Goal: Information Seeking & Learning: Learn about a topic

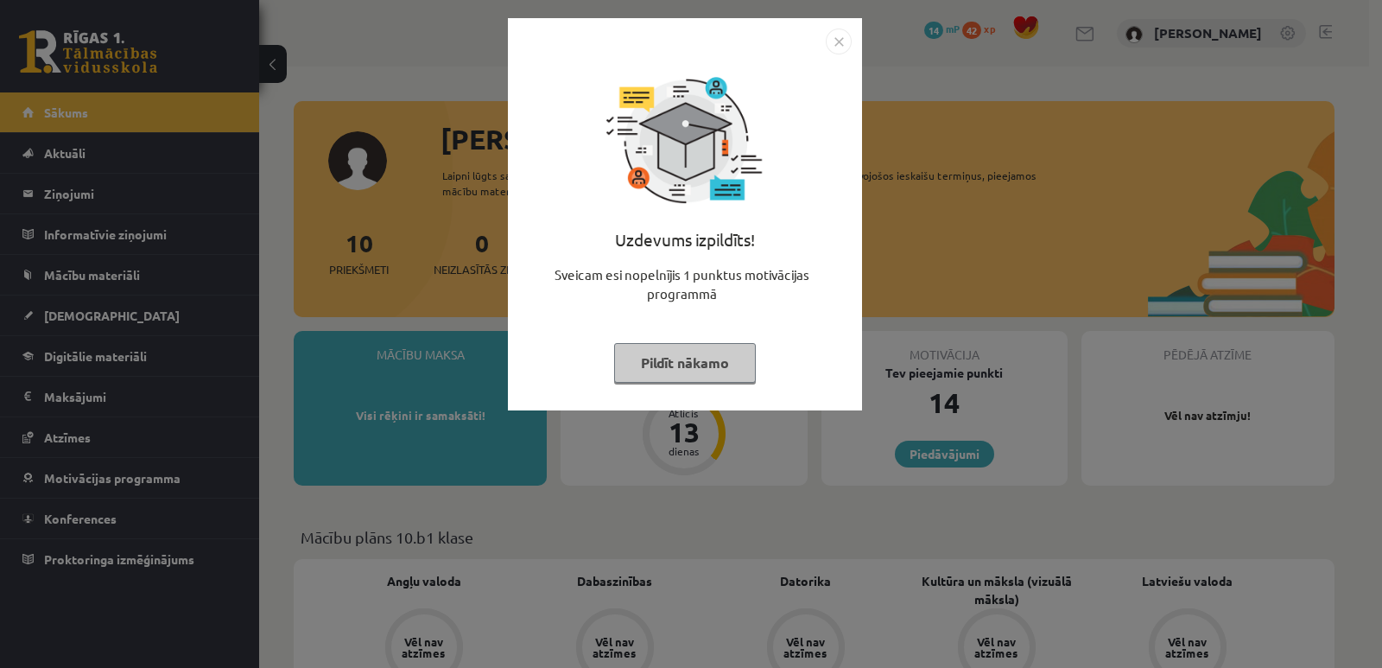
click at [840, 42] on img "Close" at bounding box center [839, 42] width 26 height 26
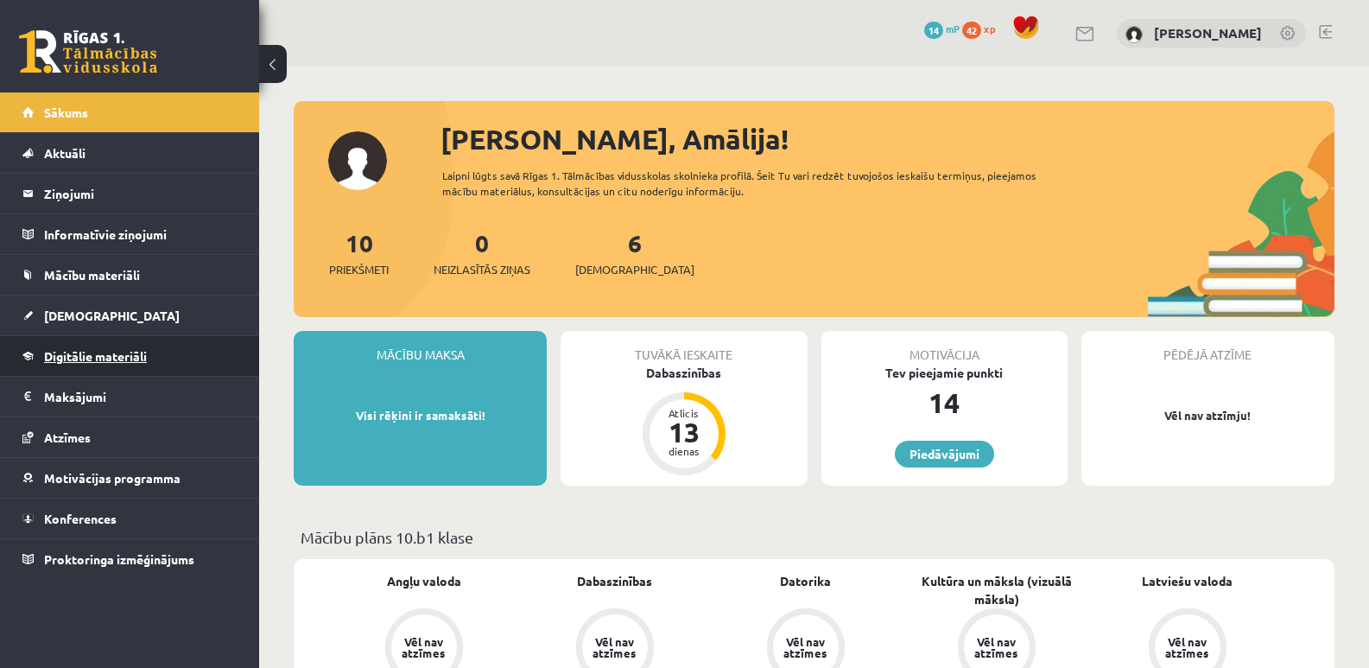
click at [66, 361] on span "Digitālie materiāli" at bounding box center [95, 356] width 103 height 16
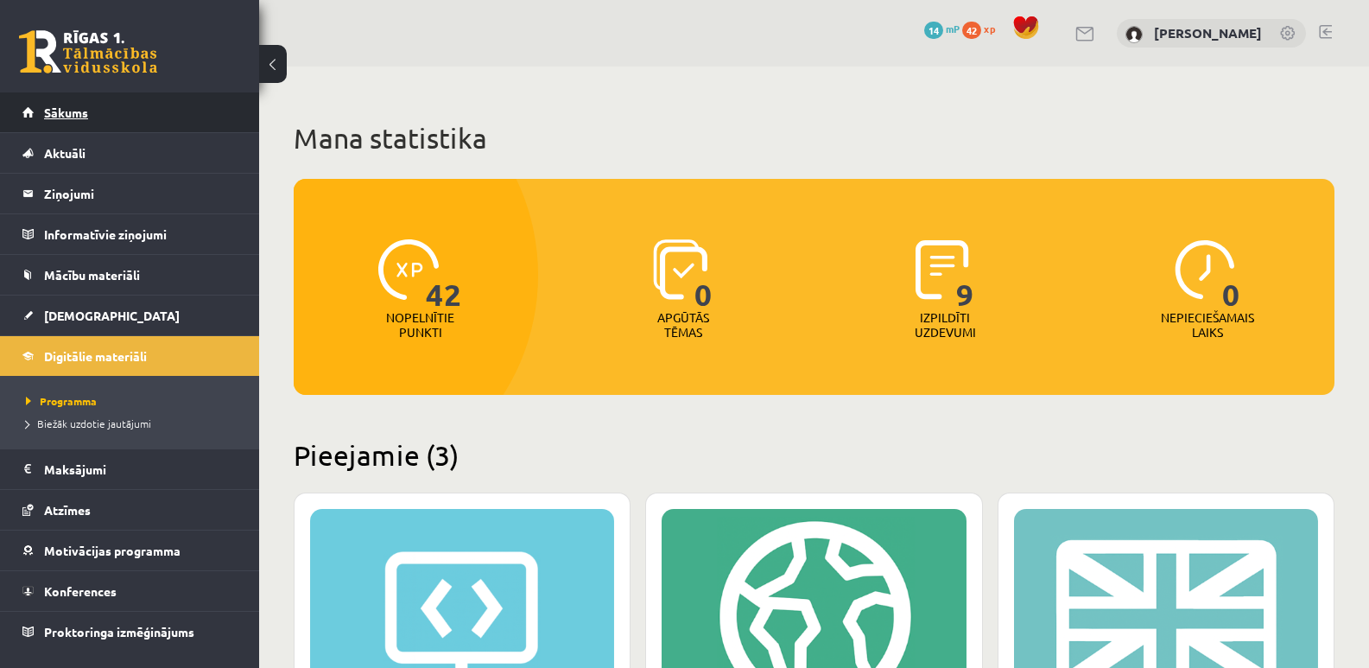
click at [67, 108] on span "Sākums" at bounding box center [66, 113] width 44 height 16
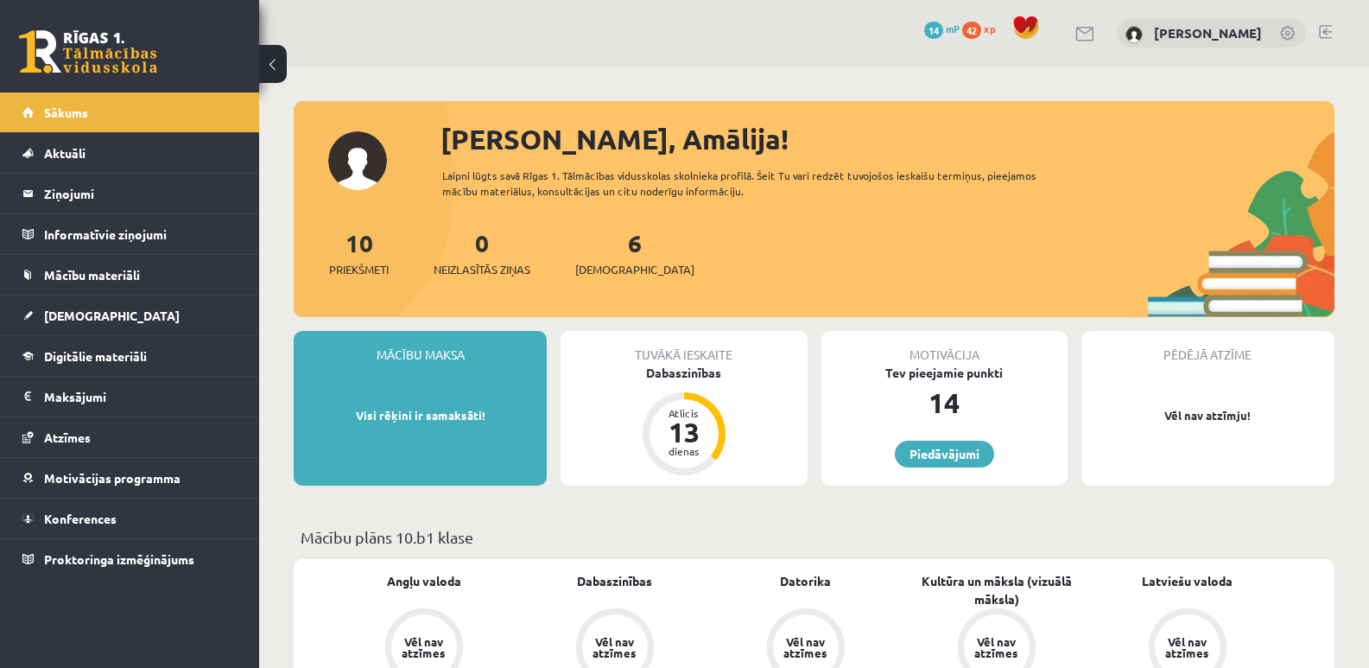
scroll to position [259, 0]
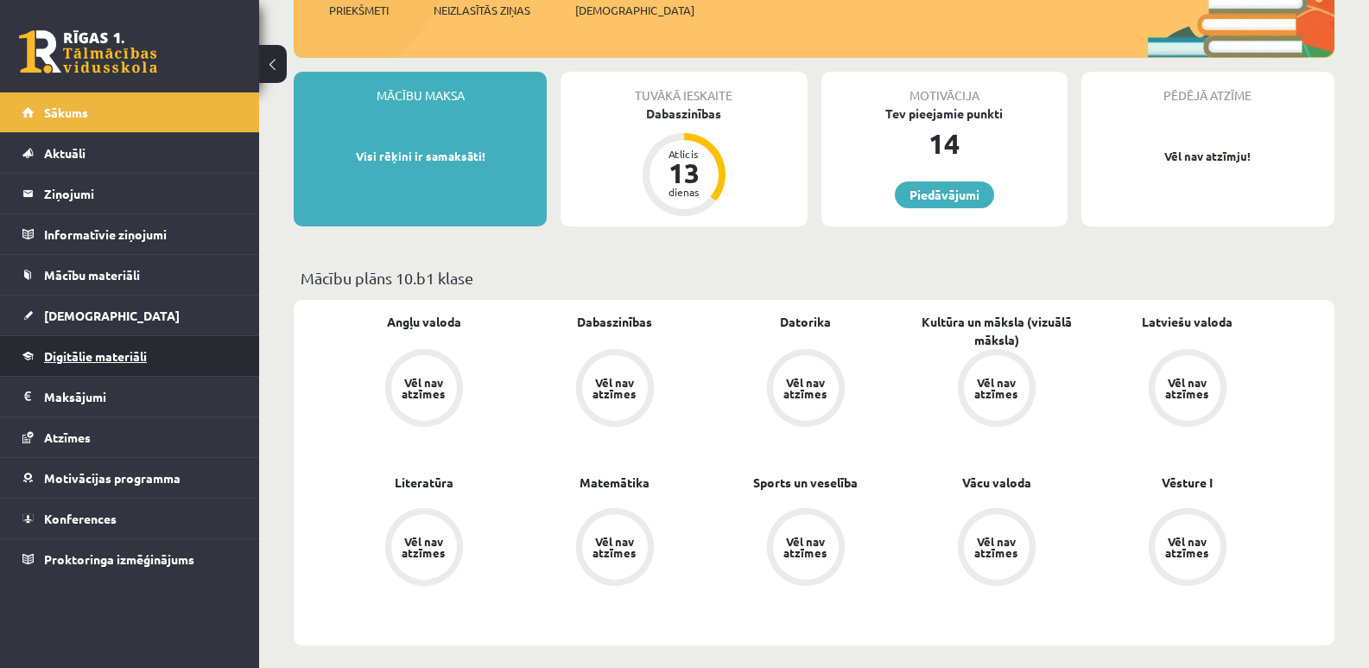
click at [87, 352] on span "Digitālie materiāli" at bounding box center [95, 356] width 103 height 16
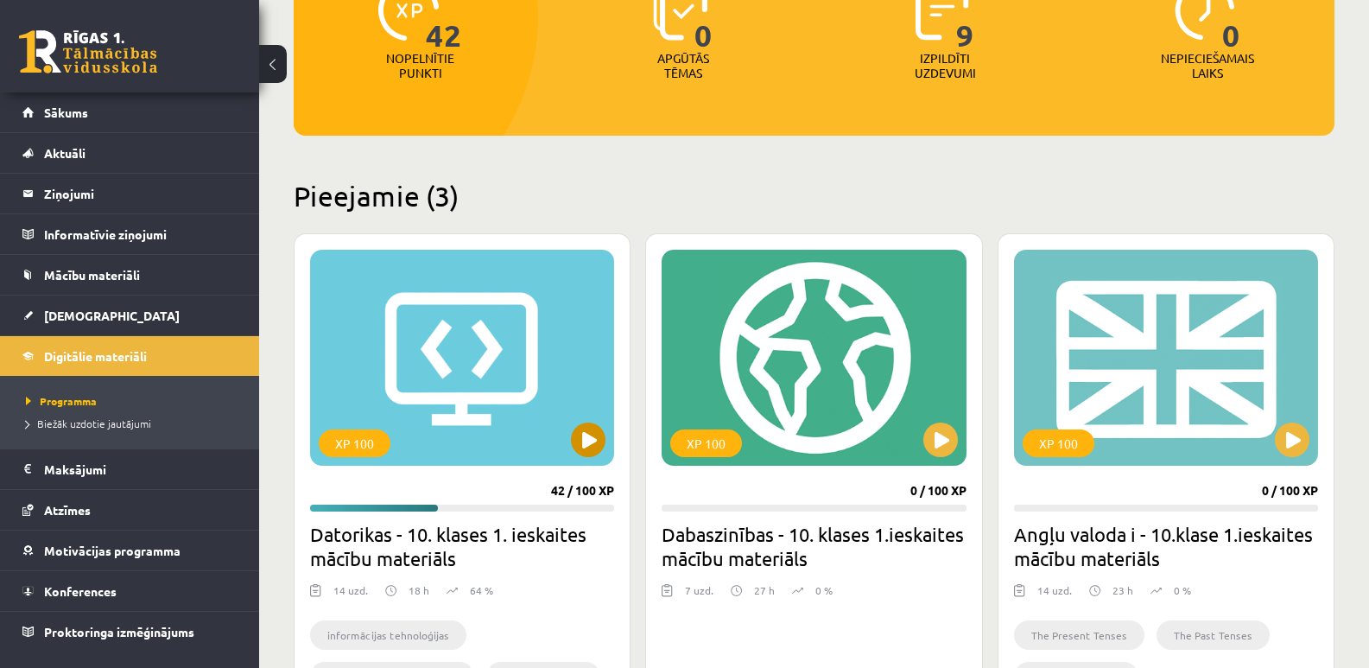
click at [484, 381] on div "XP 100" at bounding box center [462, 358] width 304 height 216
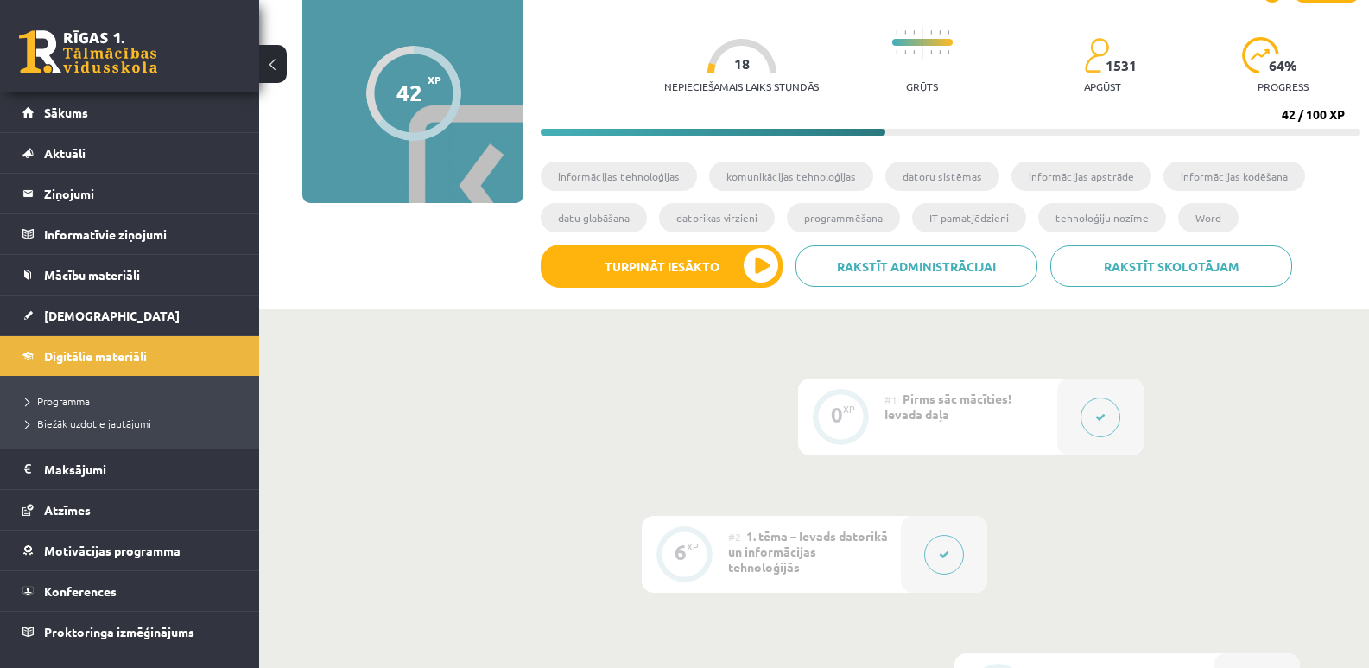
scroll to position [173, 0]
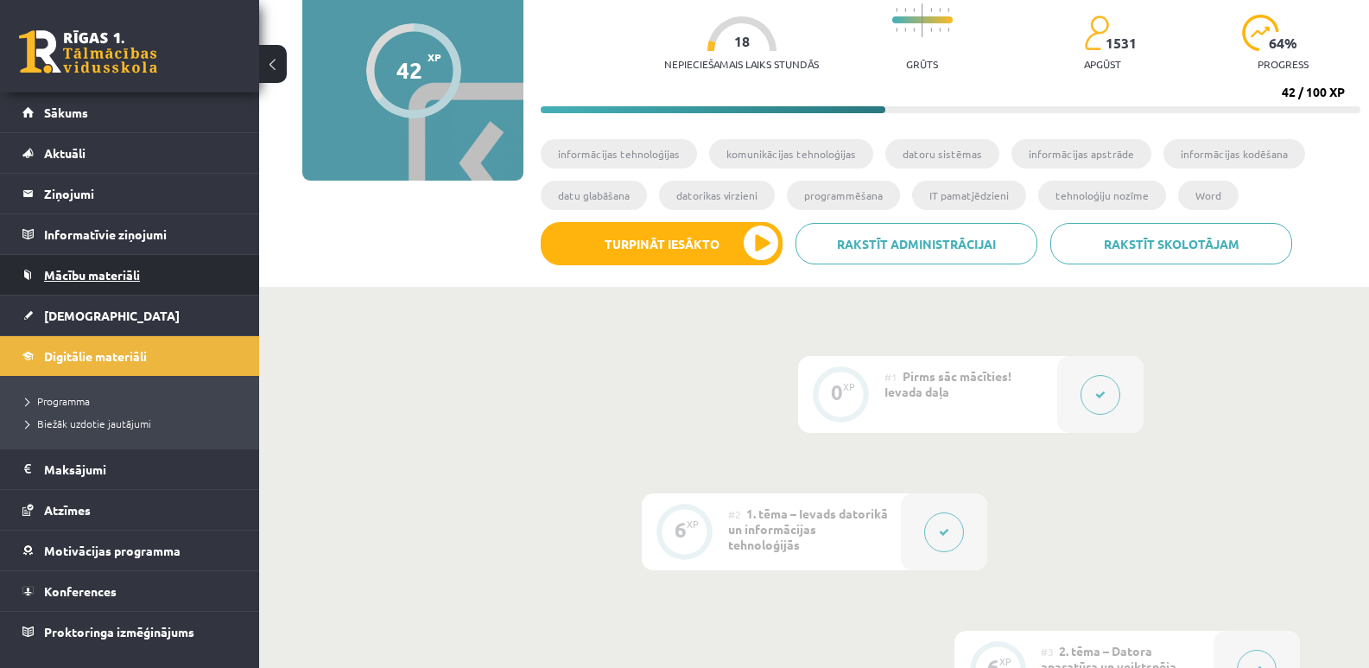
click at [65, 270] on span "Mācību materiāli" at bounding box center [92, 275] width 96 height 16
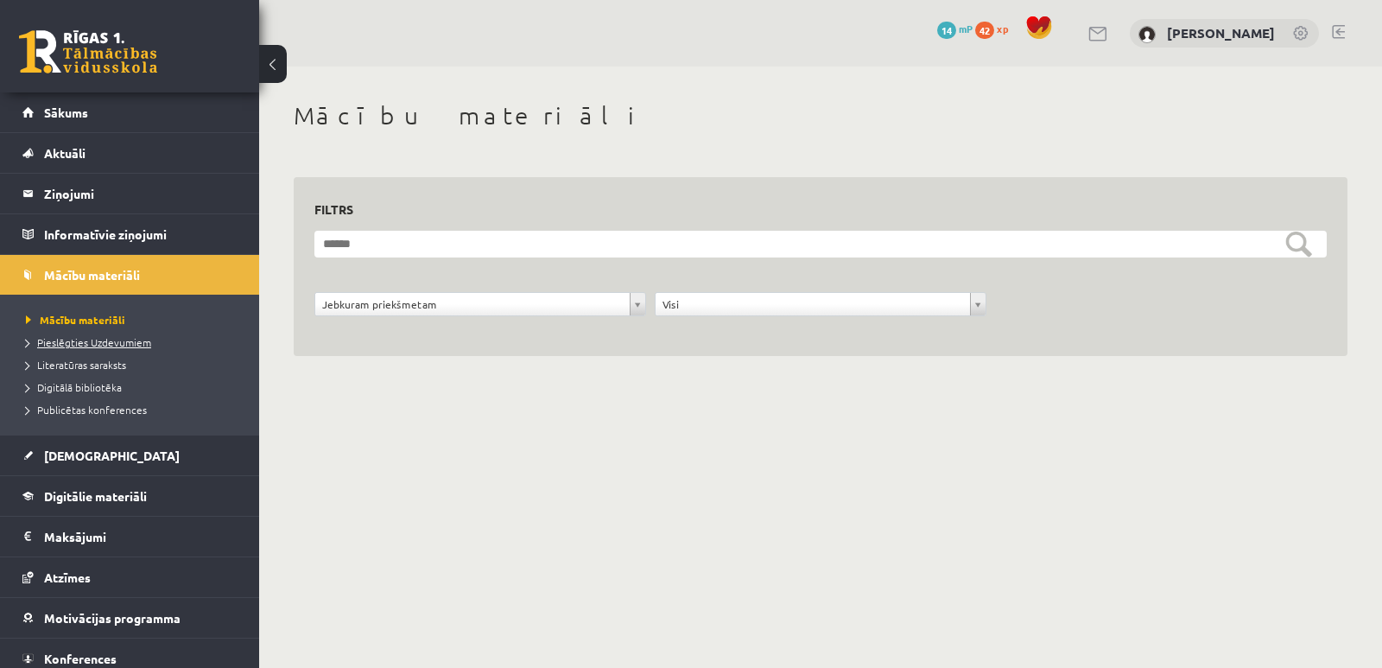
click at [91, 344] on span "Pieslēgties Uzdevumiem" at bounding box center [88, 342] width 125 height 14
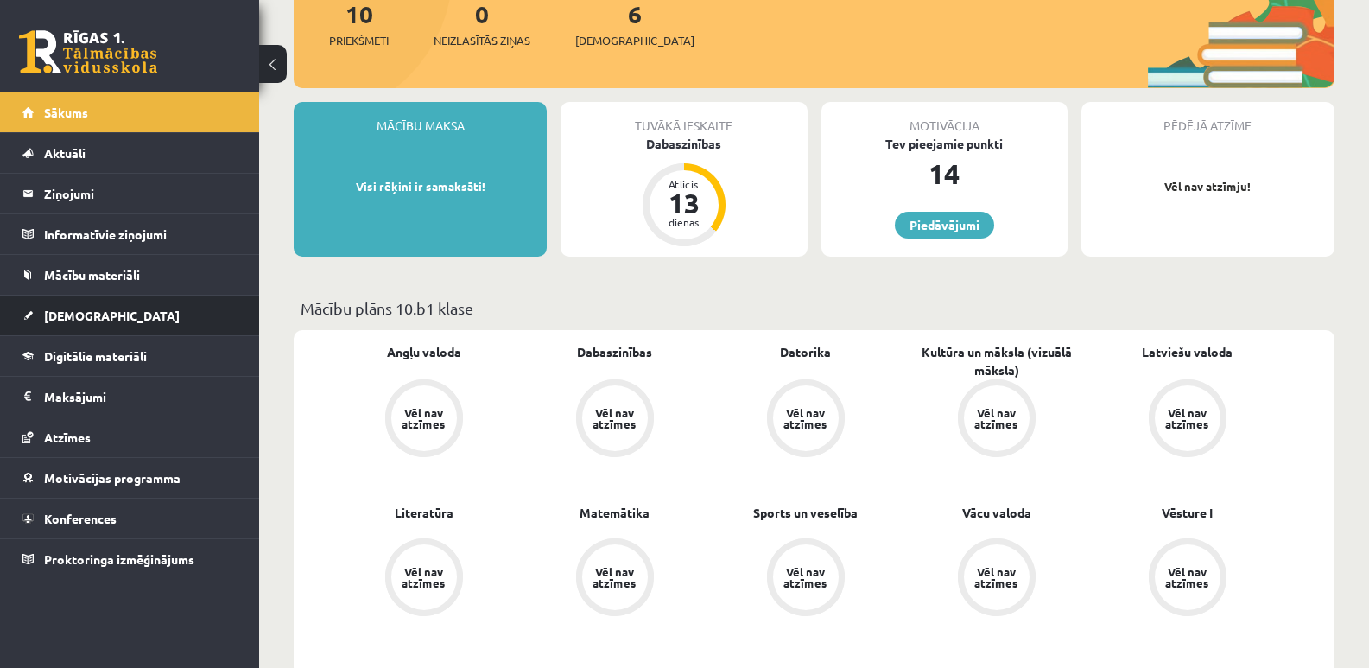
scroll to position [259, 0]
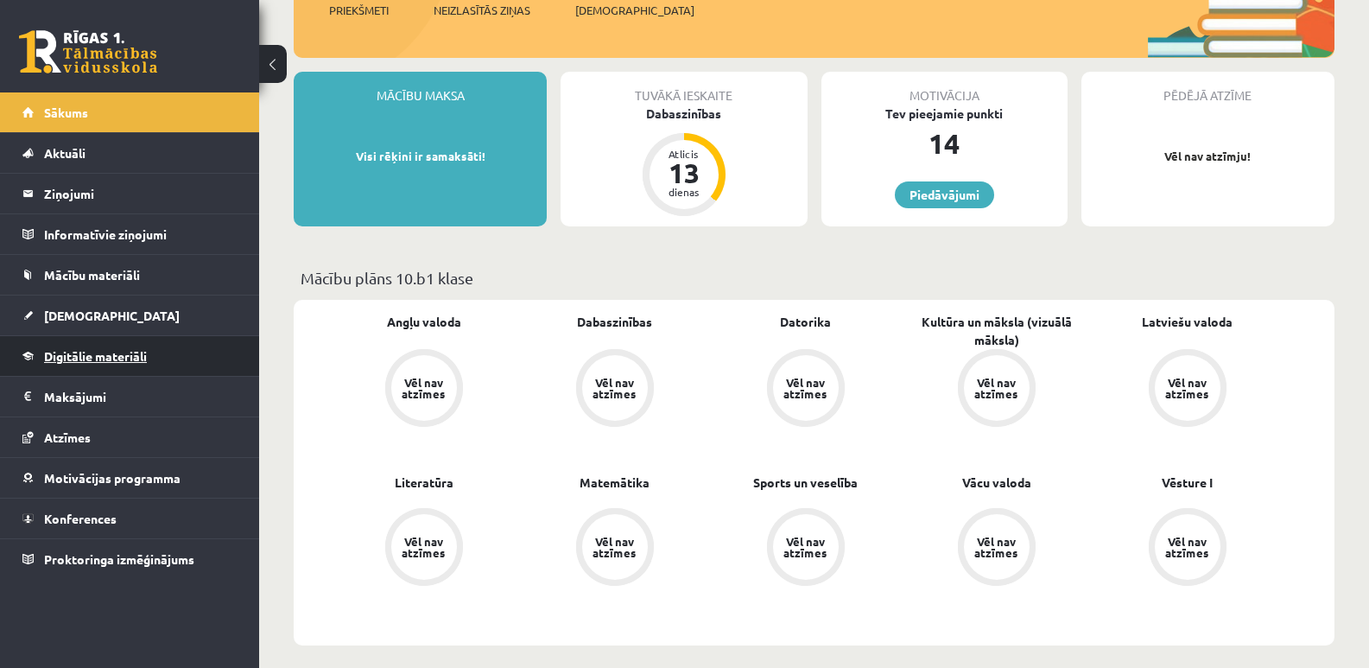
click at [232, 355] on link "Digitālie materiāli" at bounding box center [129, 356] width 215 height 40
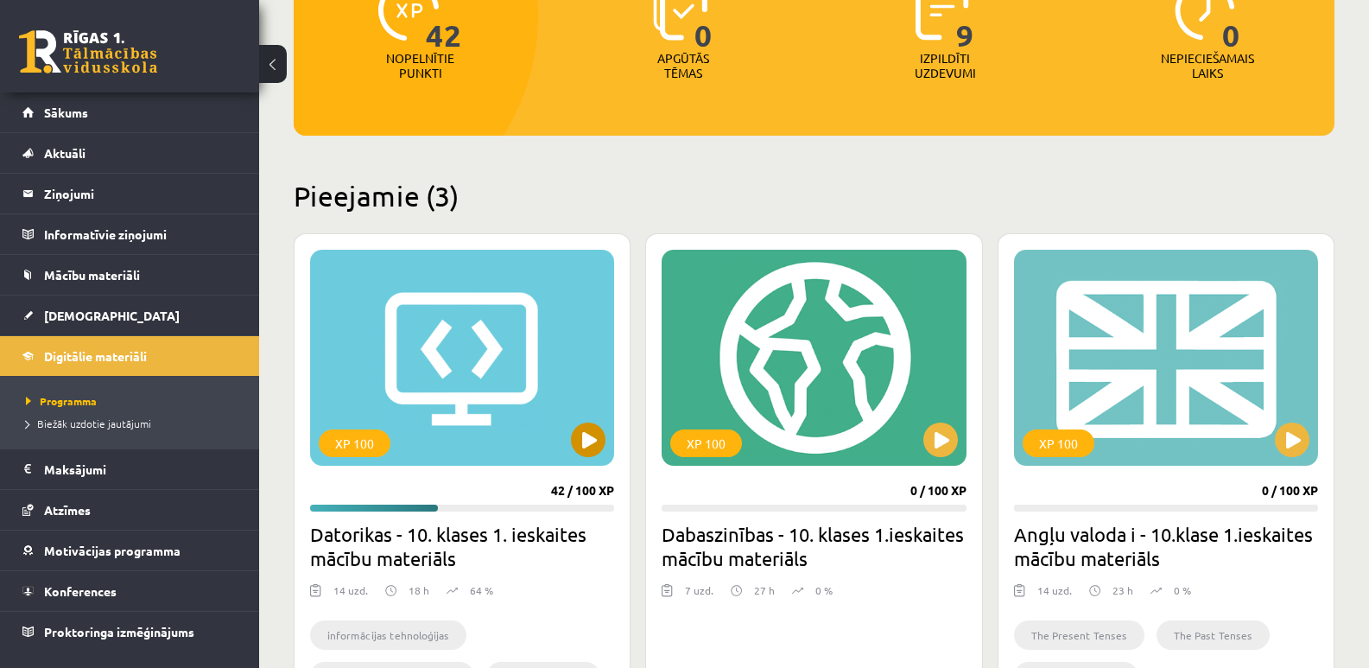
click at [466, 331] on div "XP 100" at bounding box center [462, 358] width 304 height 216
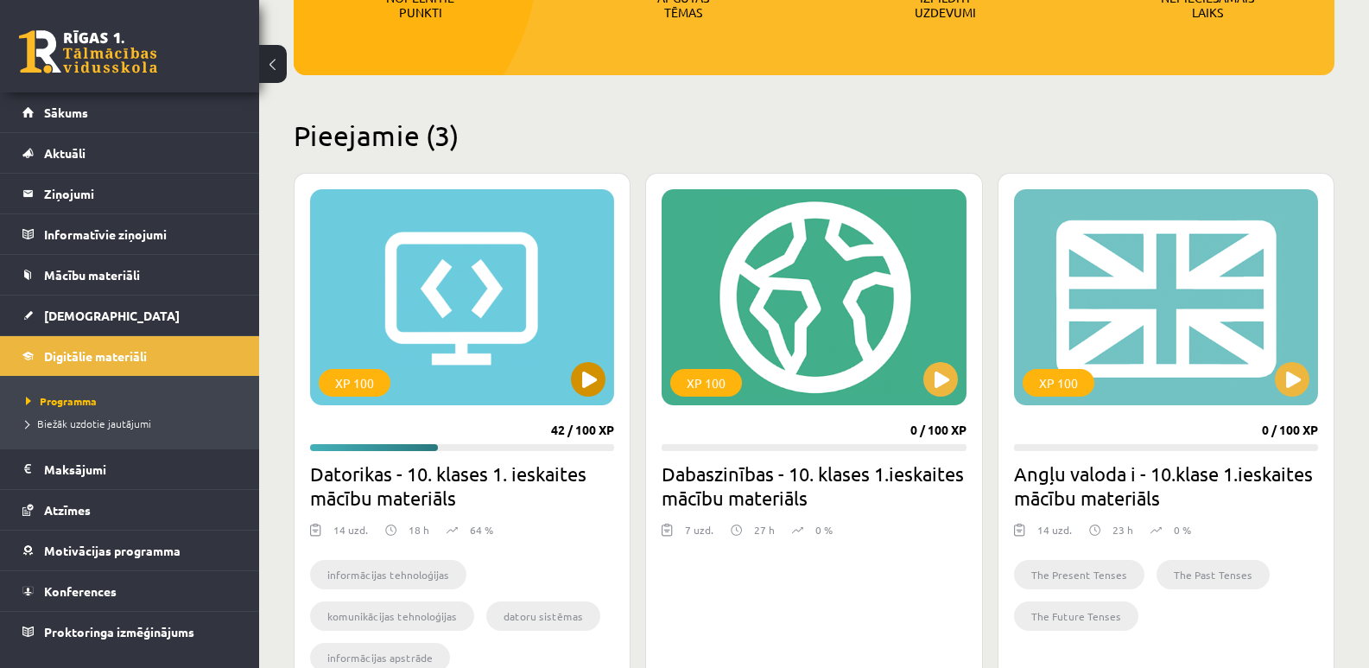
scroll to position [432, 0]
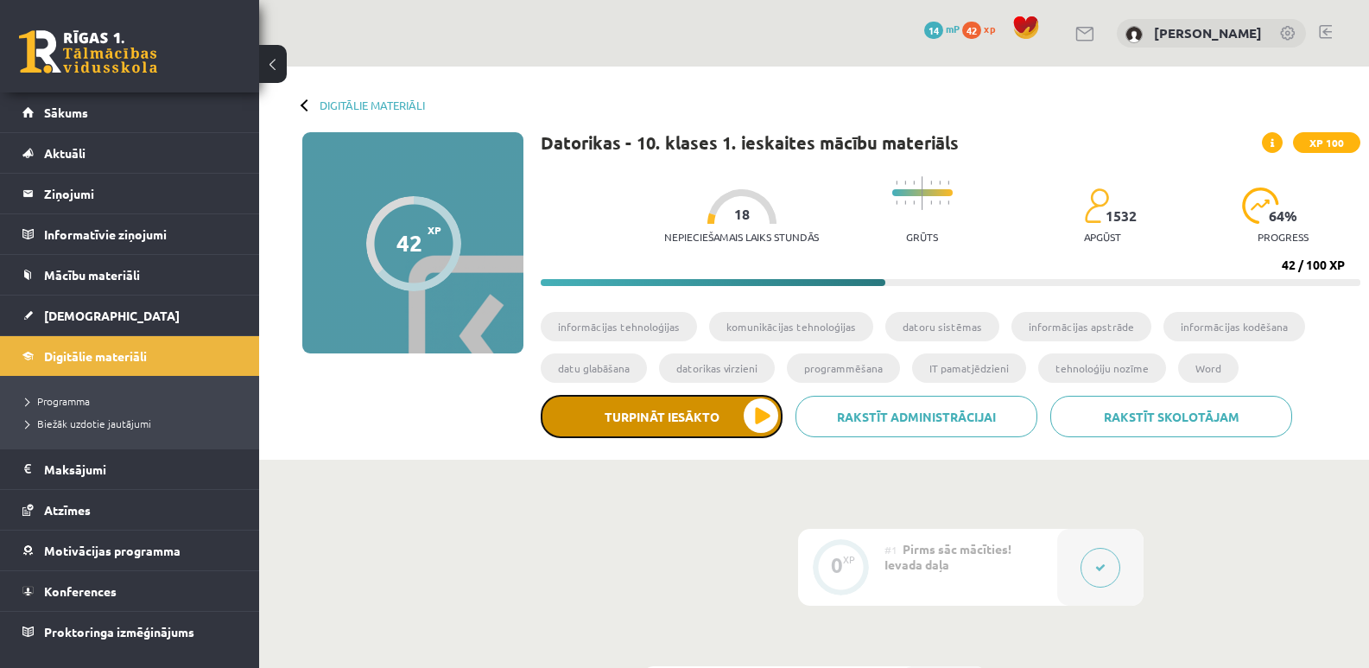
click at [682, 421] on button "Turpināt iesākto" at bounding box center [662, 416] width 242 height 43
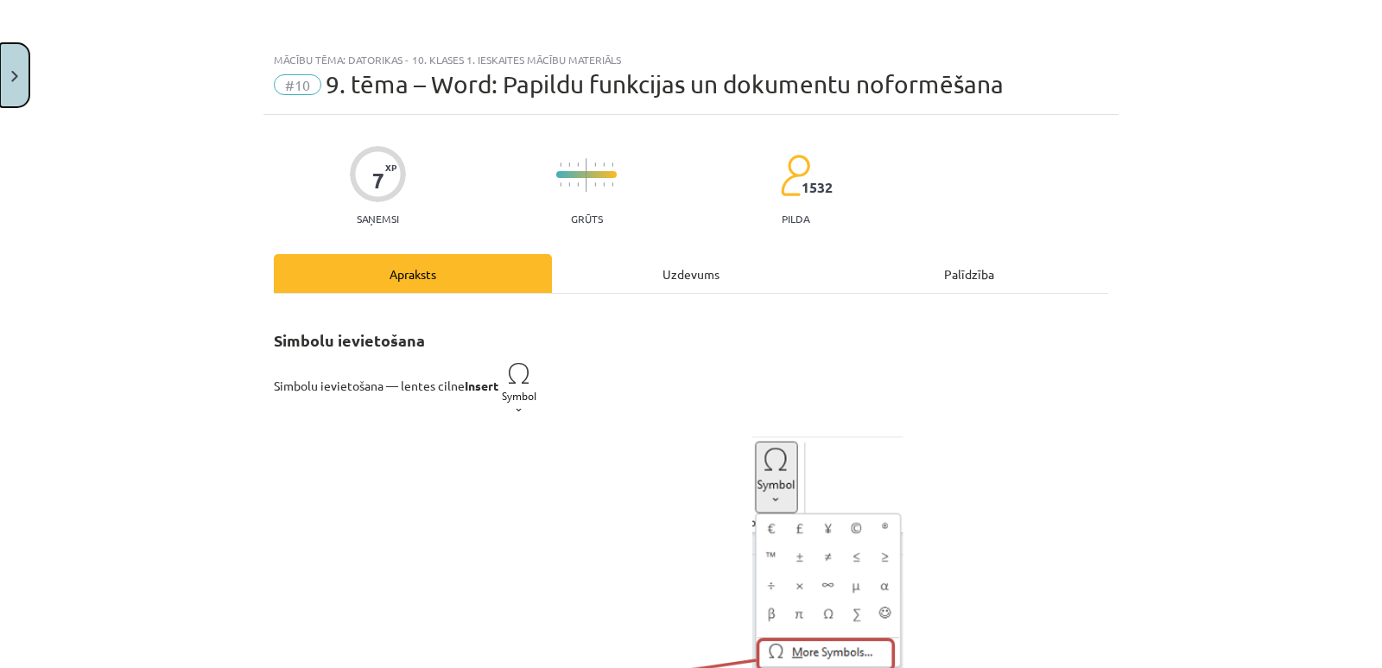
click at [10, 84] on button "Close" at bounding box center [14, 75] width 29 height 64
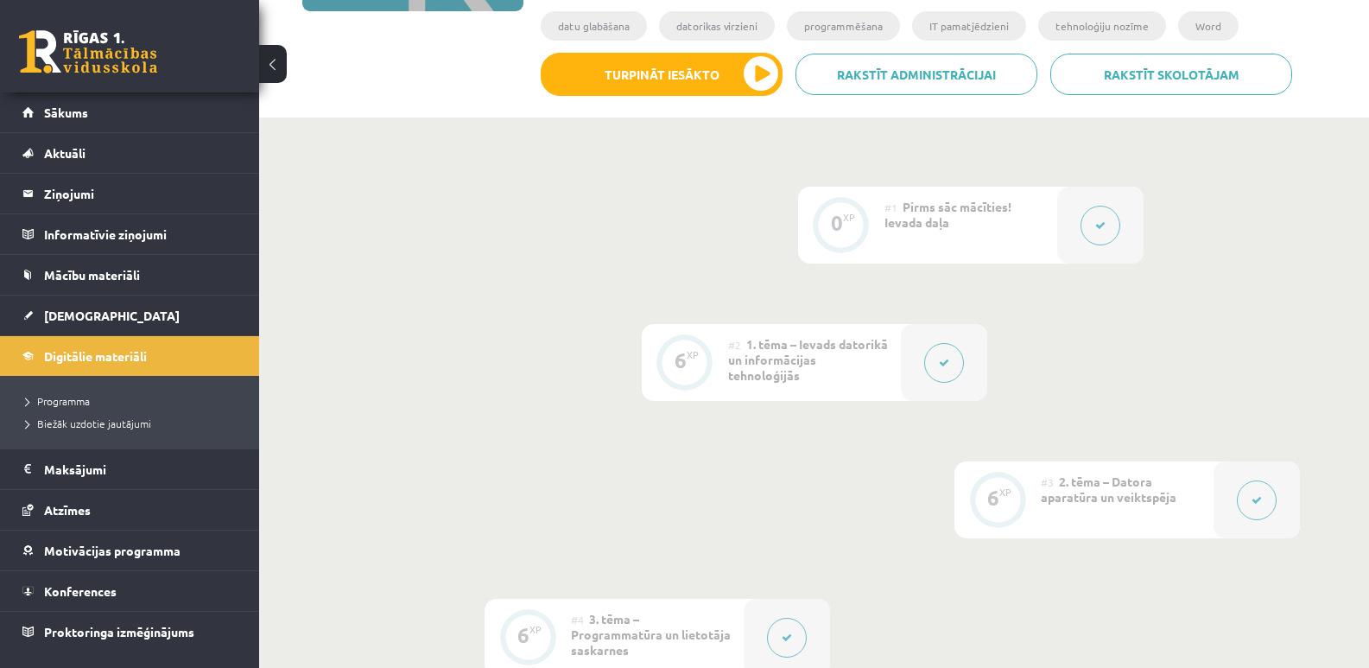
scroll to position [173, 0]
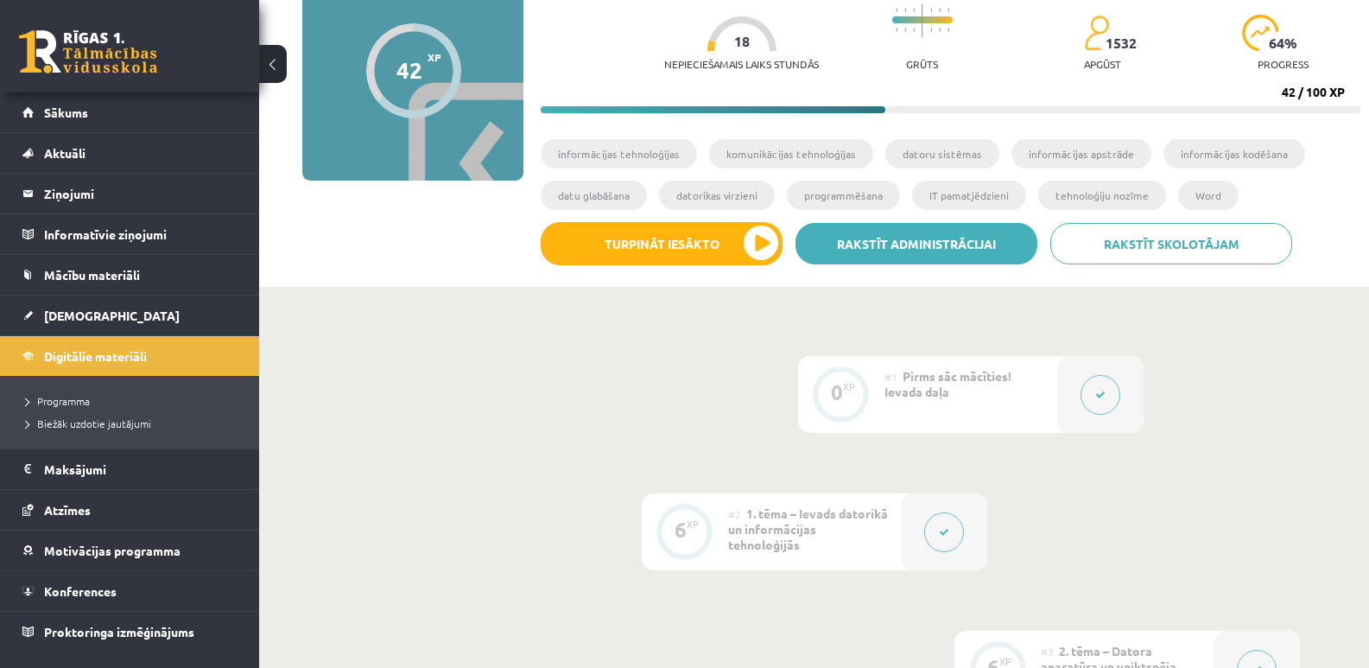
click at [891, 243] on link "Rakstīt administrācijai" at bounding box center [917, 243] width 242 height 41
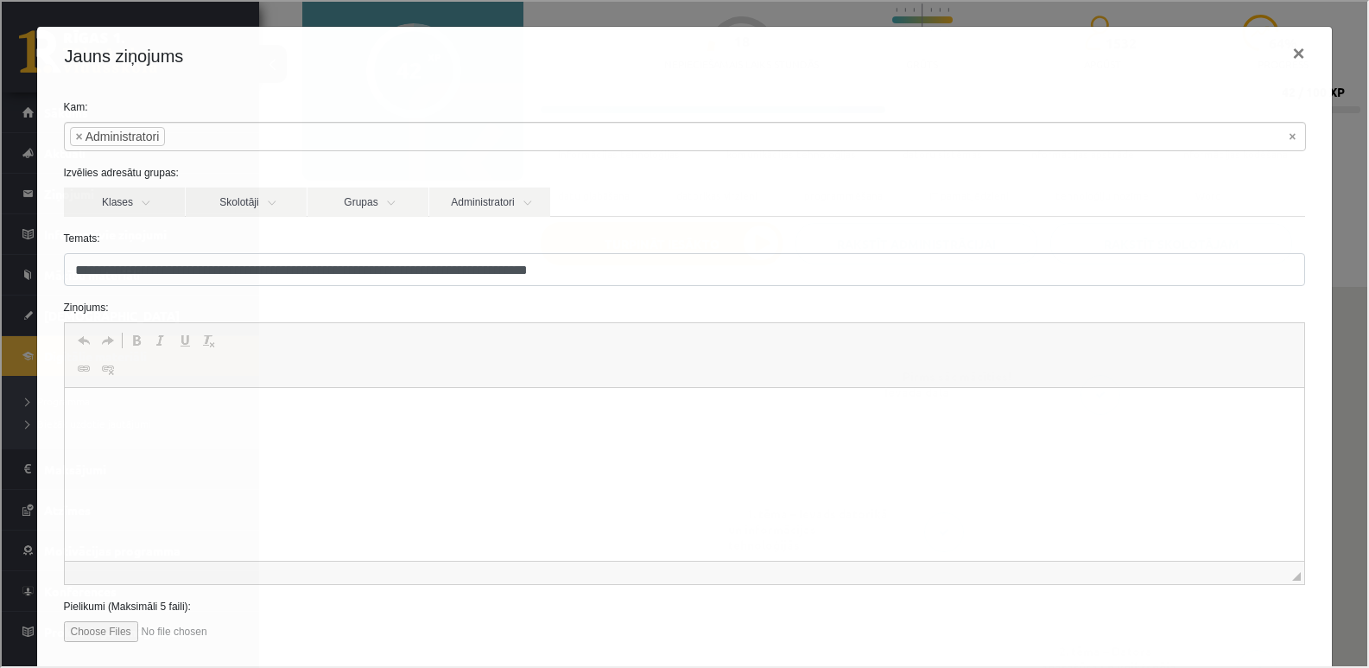
scroll to position [0, 0]
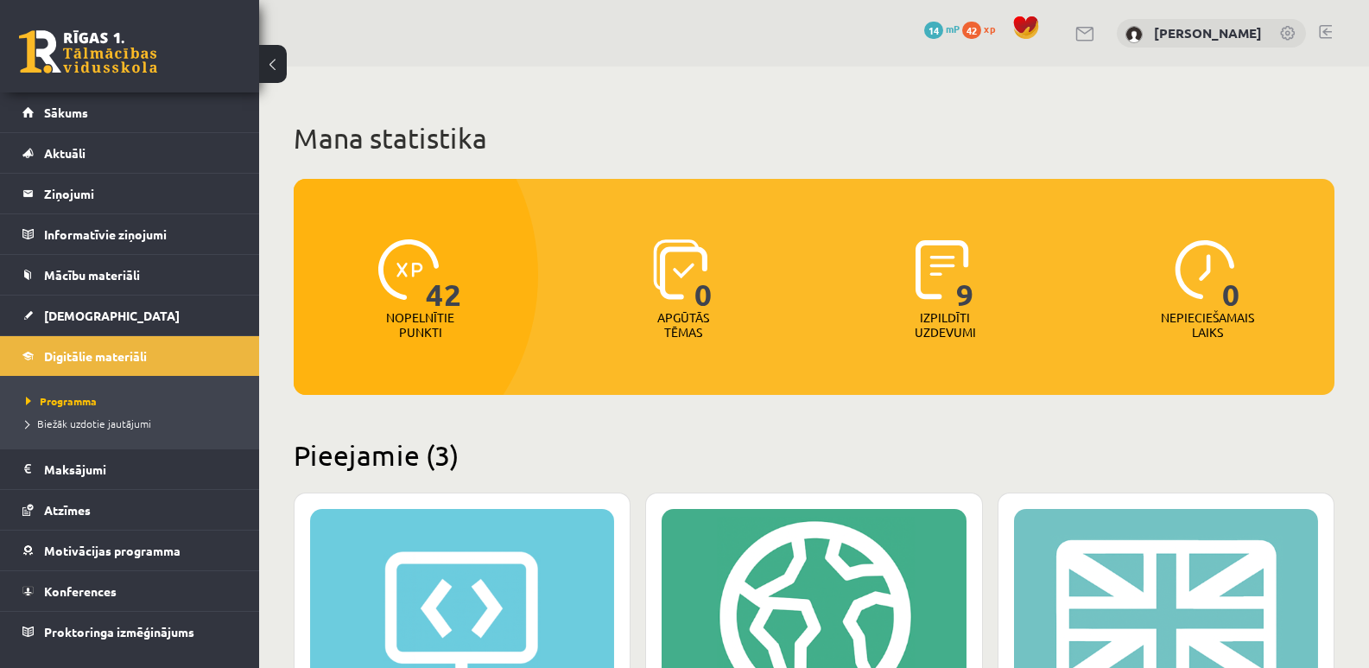
scroll to position [432, 0]
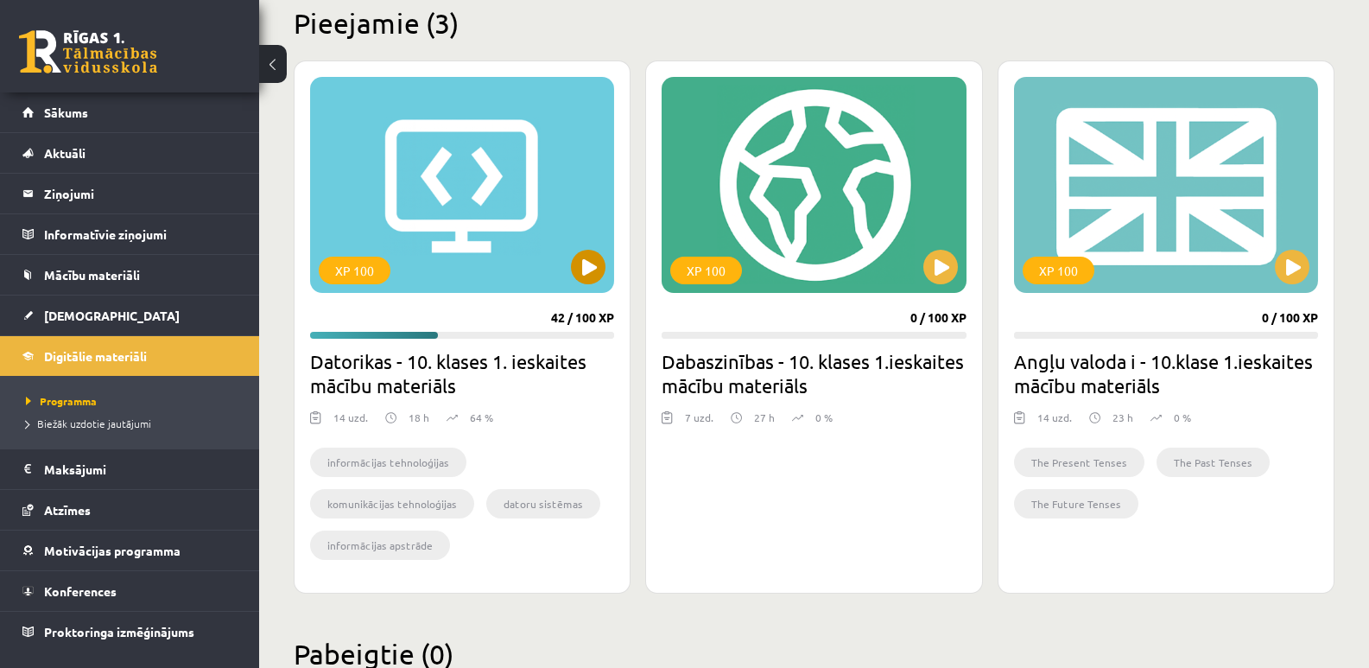
click at [516, 268] on div "XP 100" at bounding box center [462, 185] width 304 height 216
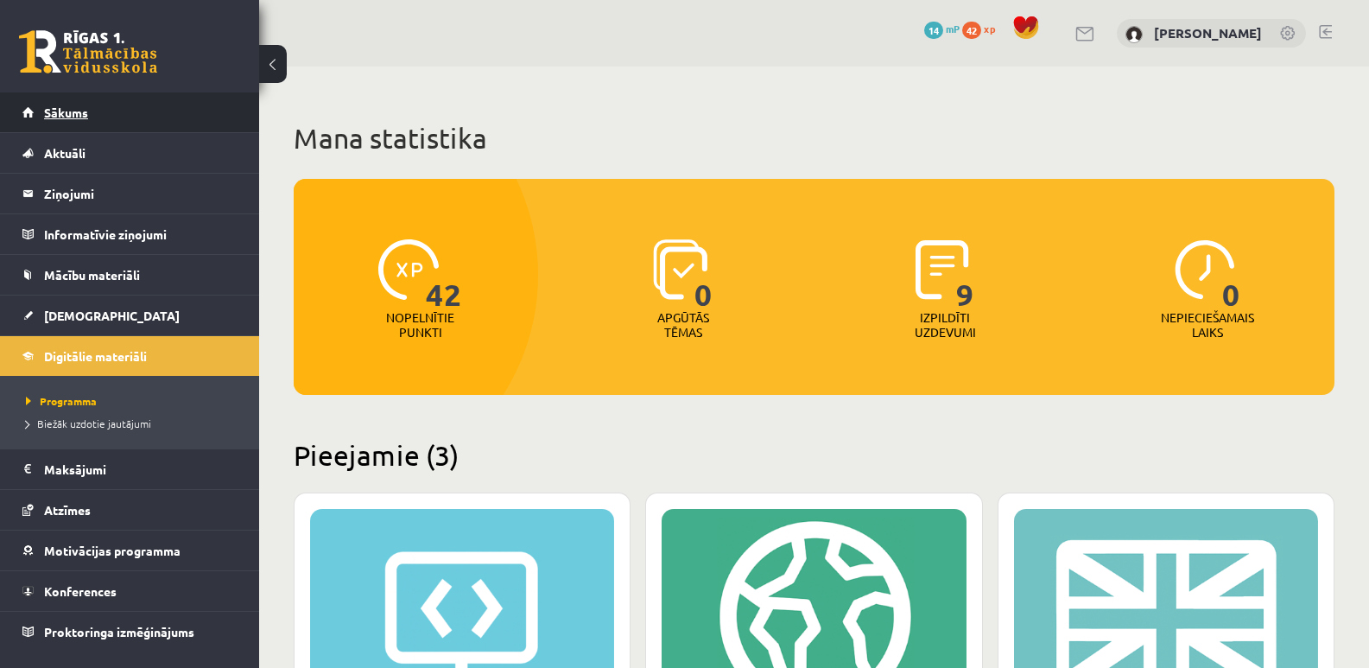
scroll to position [432, 0]
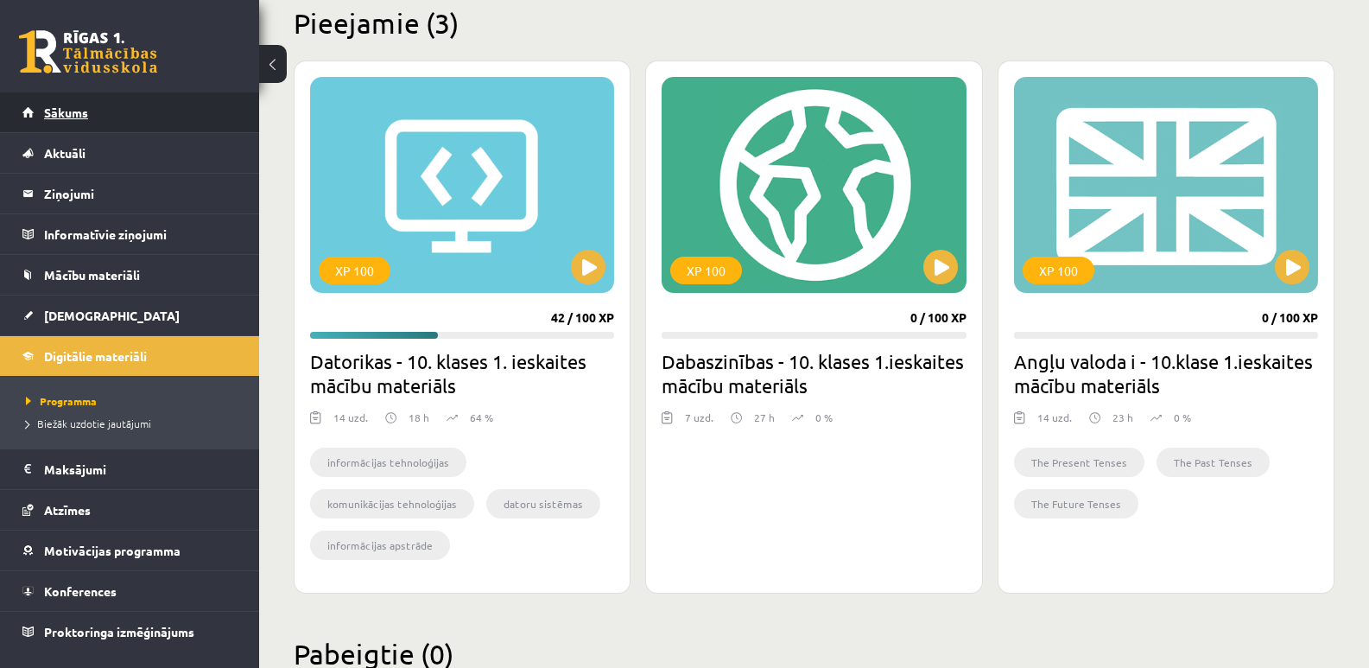
click at [61, 114] on span "Sākums" at bounding box center [66, 113] width 44 height 16
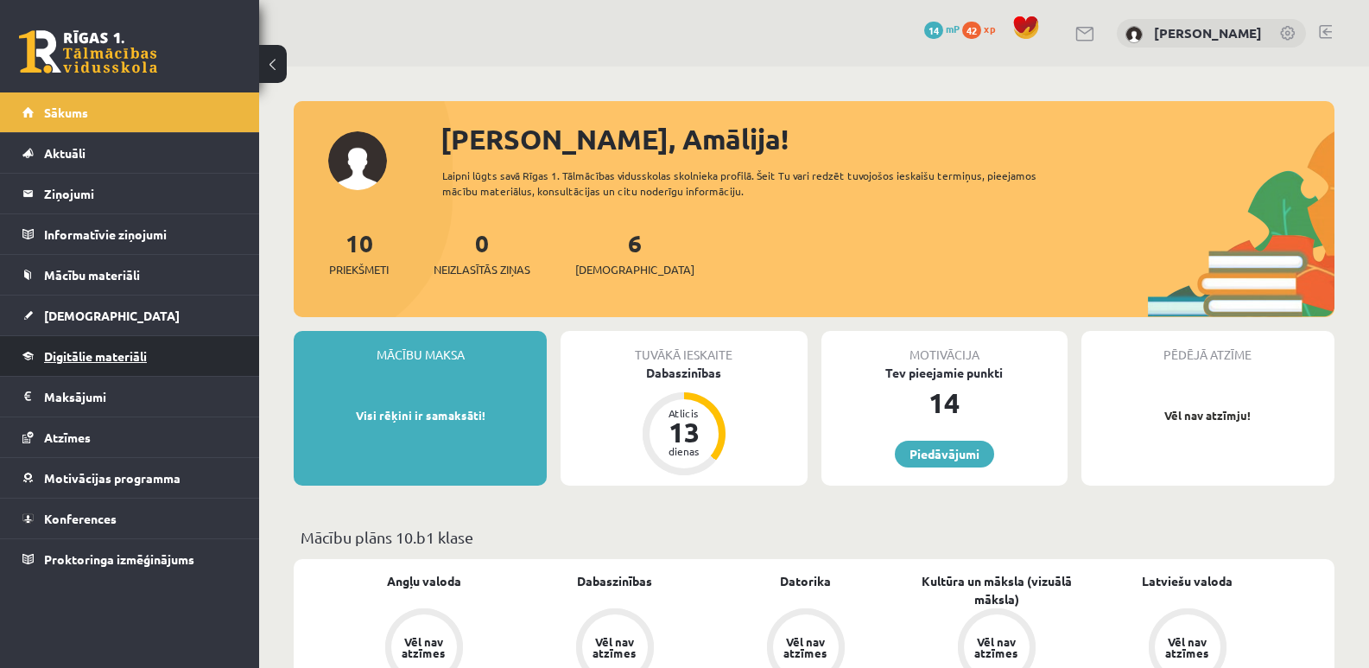
scroll to position [259, 0]
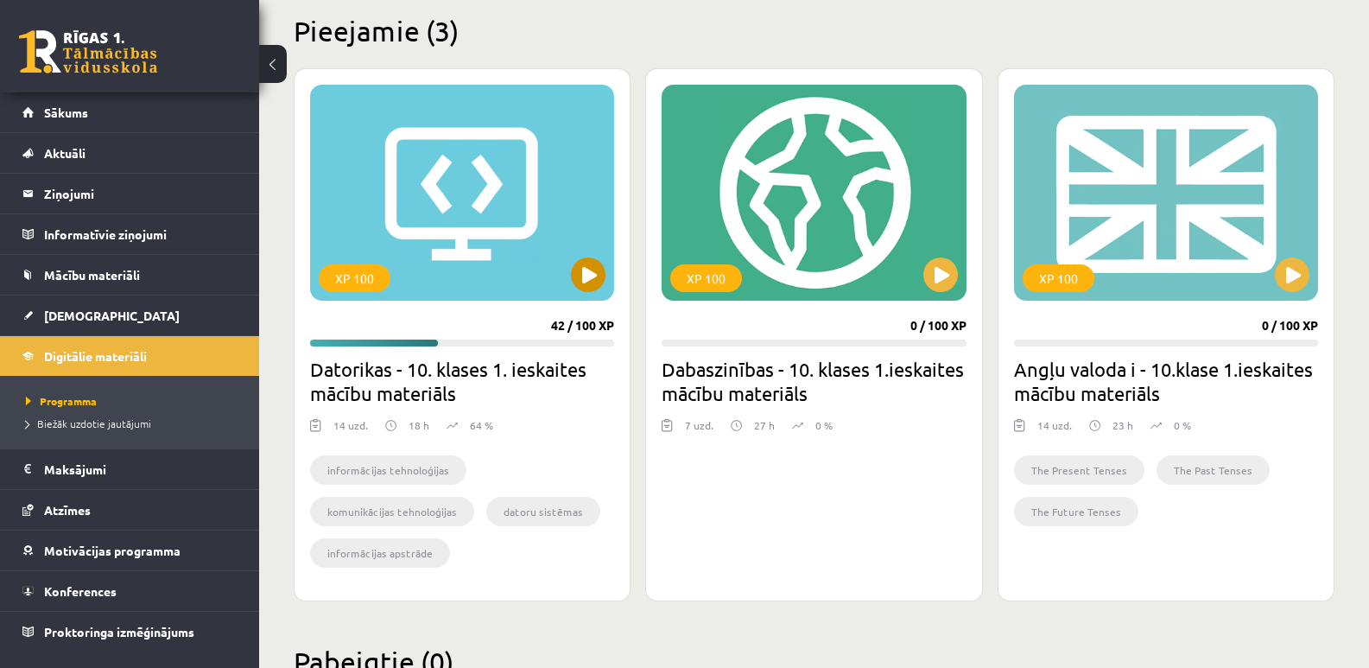
scroll to position [432, 0]
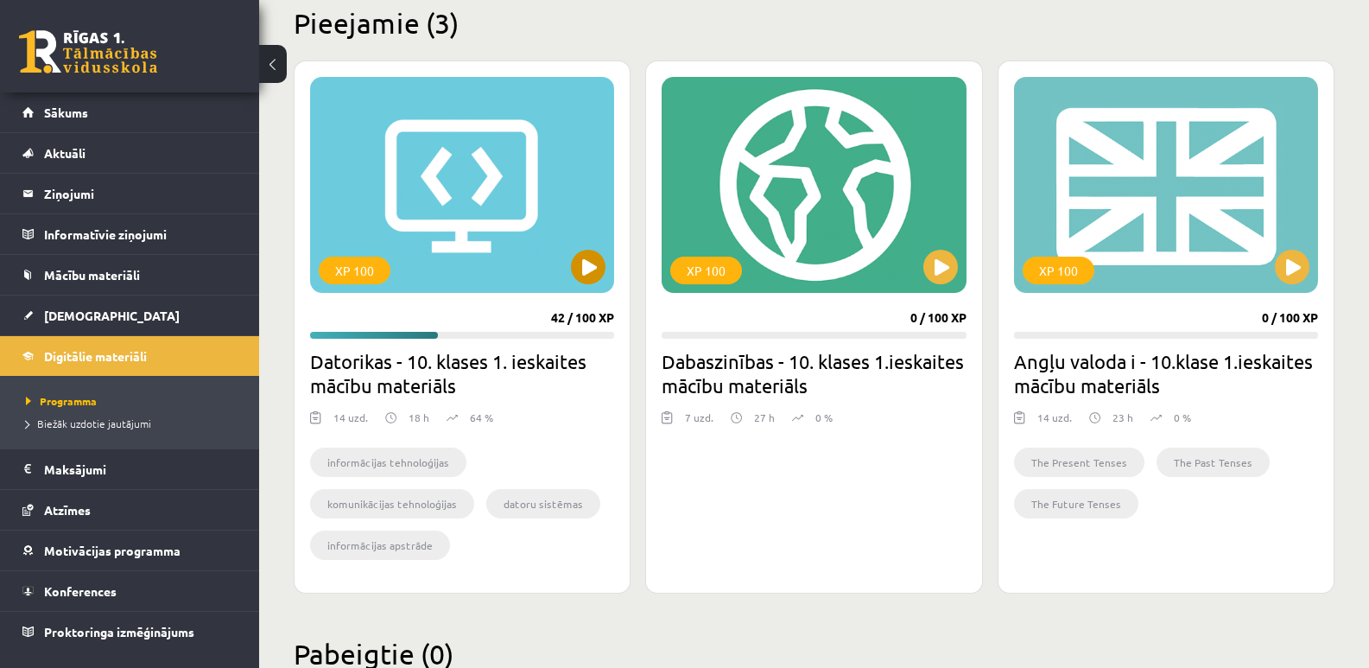
click at [404, 273] on div "XP 100" at bounding box center [462, 185] width 304 height 216
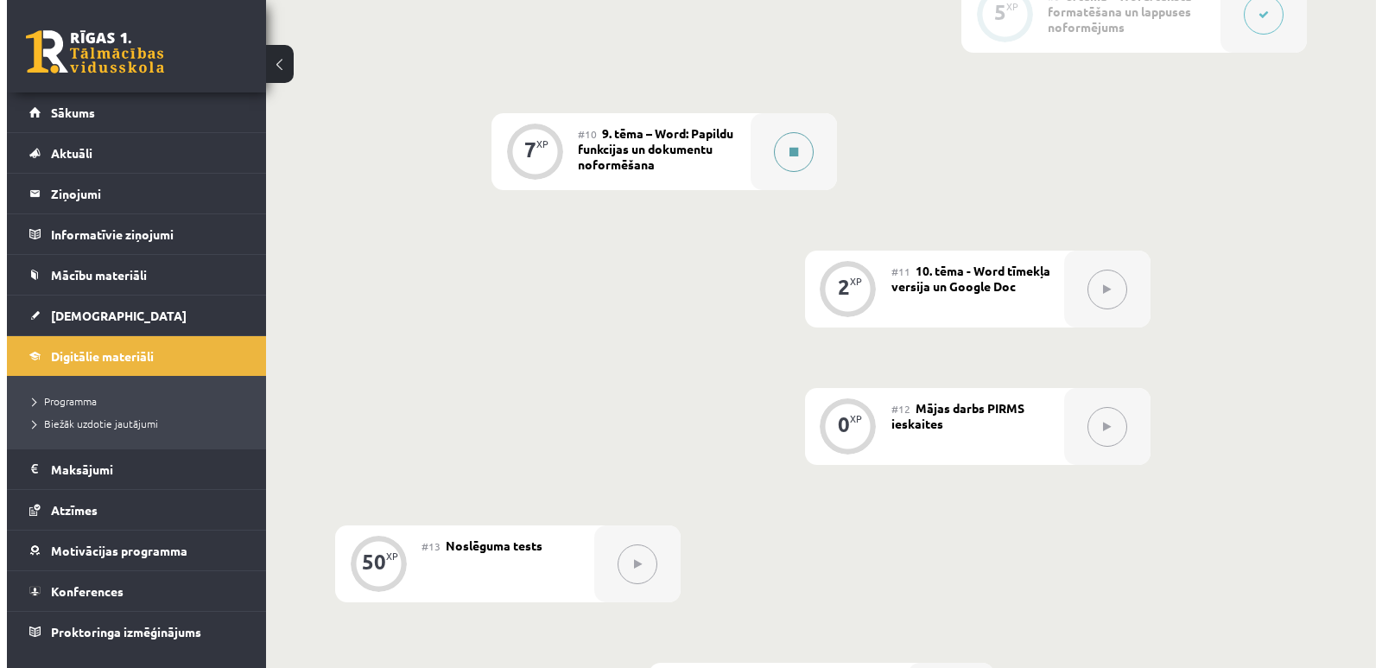
scroll to position [1641, 0]
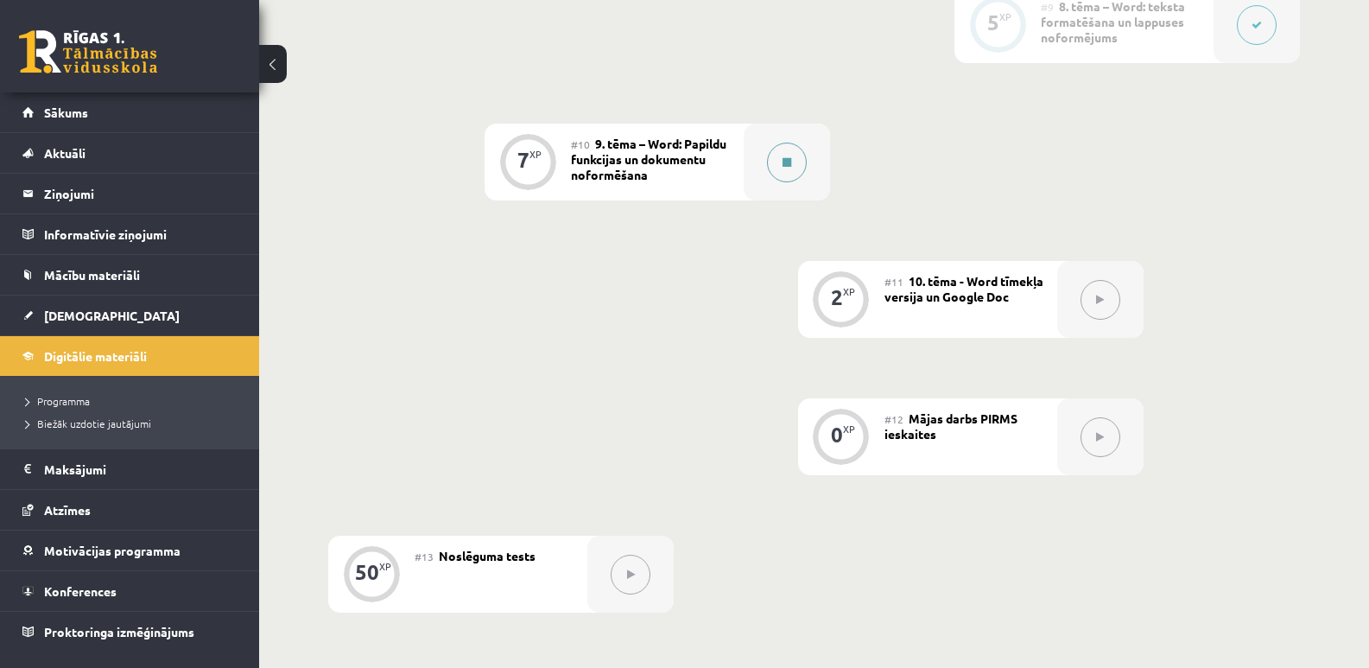
click at [790, 168] on button at bounding box center [787, 163] width 40 height 40
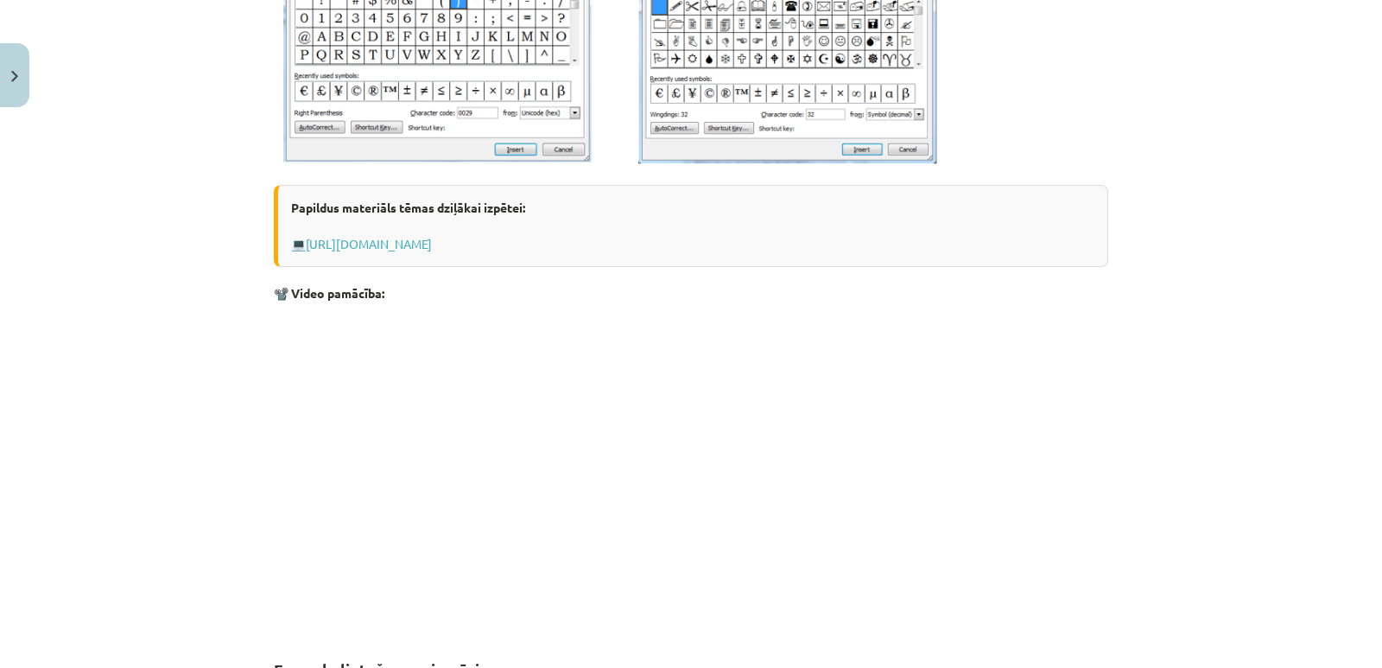
scroll to position [558, 0]
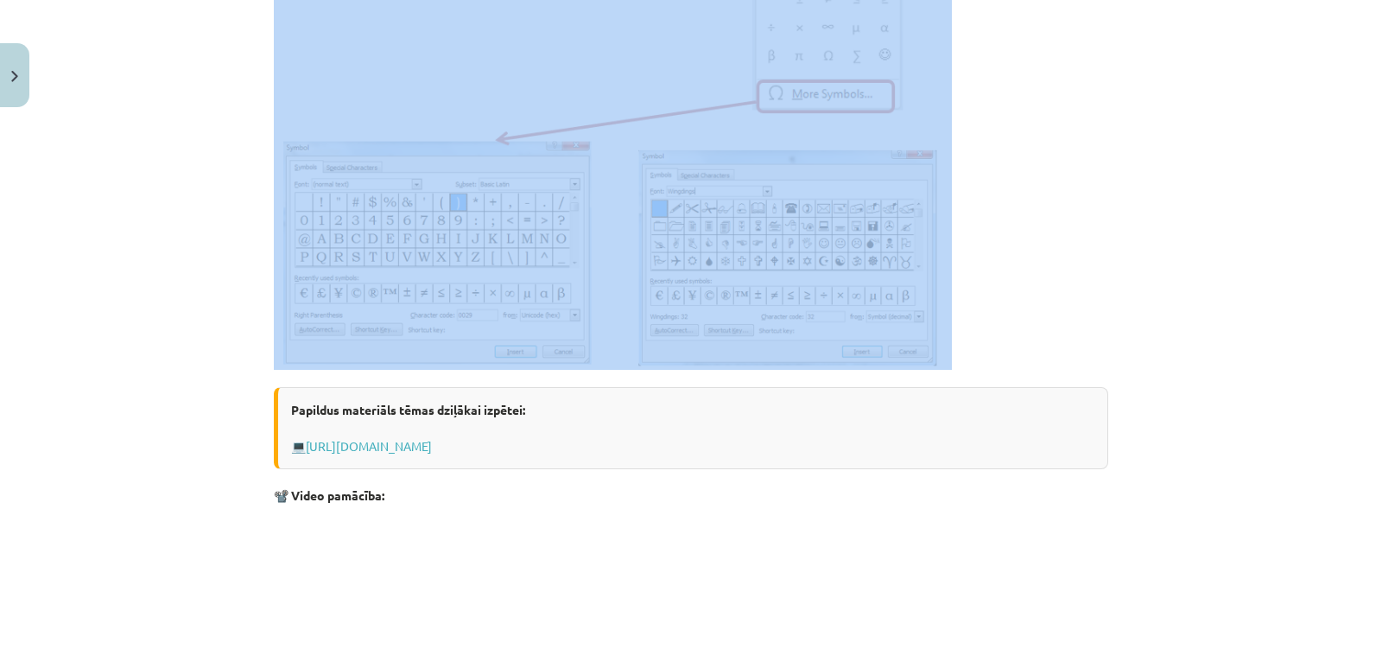
drag, startPoint x: 267, startPoint y: 336, endPoint x: 656, endPoint y: 343, distance: 388.8
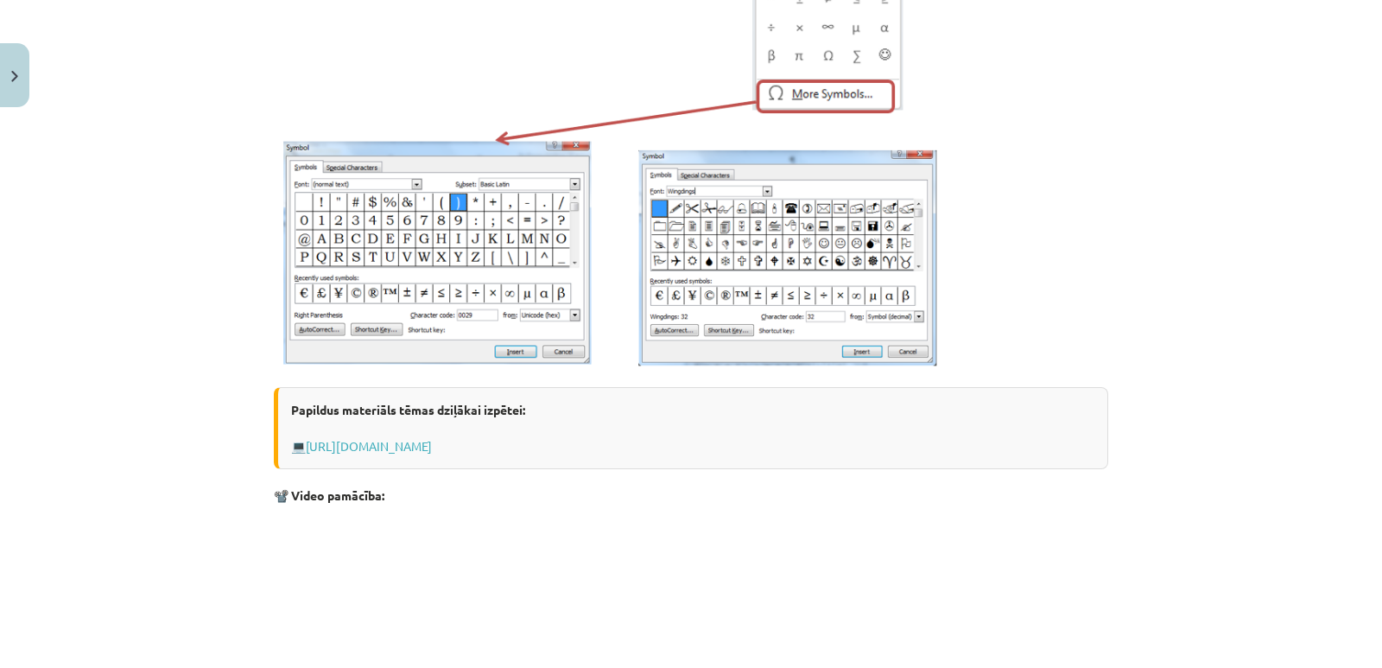
click at [1113, 392] on div "Mācību tēma: Datorikas - 10. klases 1. ieskaites mācību materiāls #10 9. tēma –…" at bounding box center [691, 334] width 1382 height 668
click at [432, 442] on link "[URL][DOMAIN_NAME]" at bounding box center [369, 446] width 126 height 16
